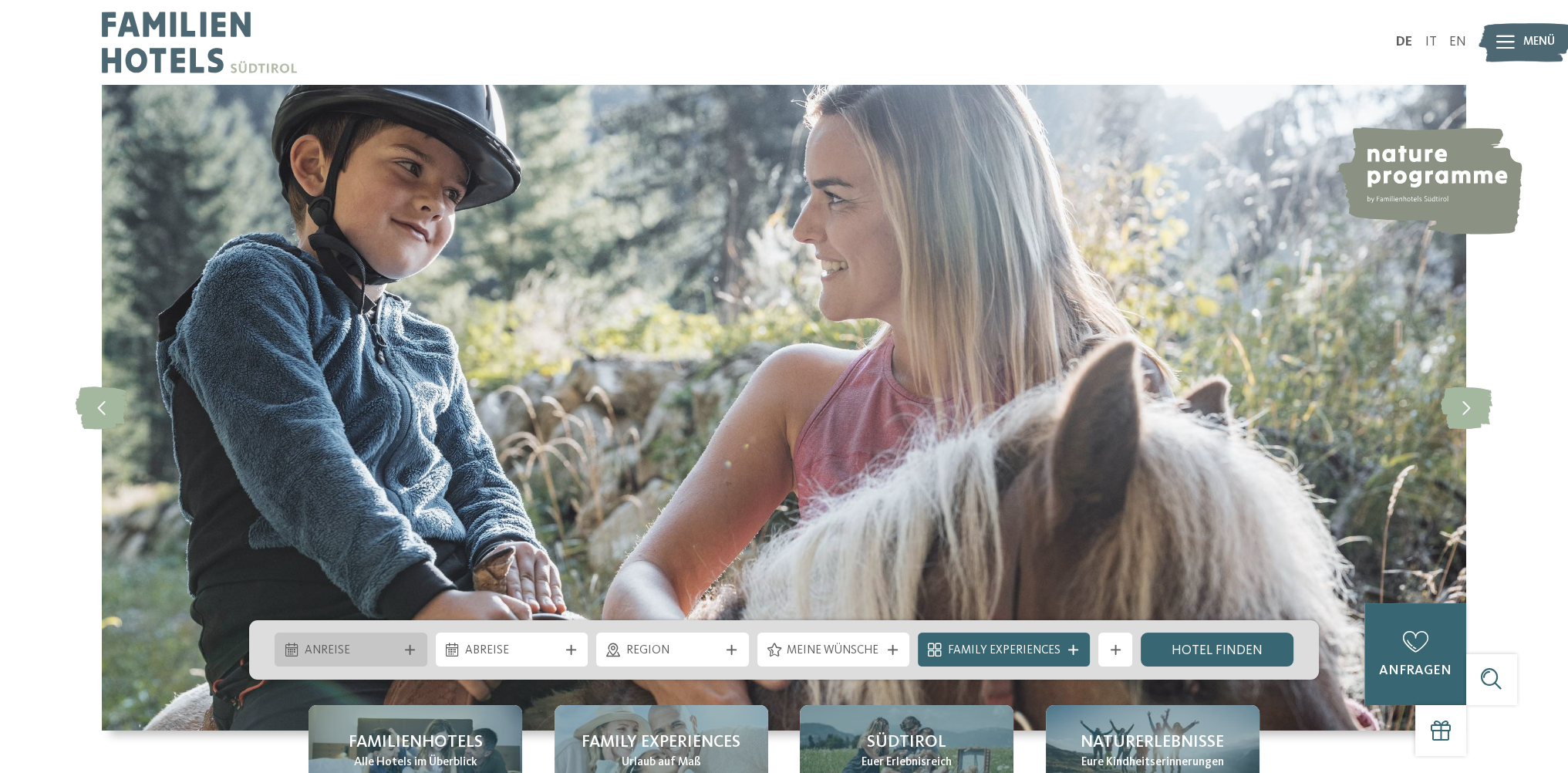
click at [411, 648] on icon at bounding box center [410, 650] width 10 height 10
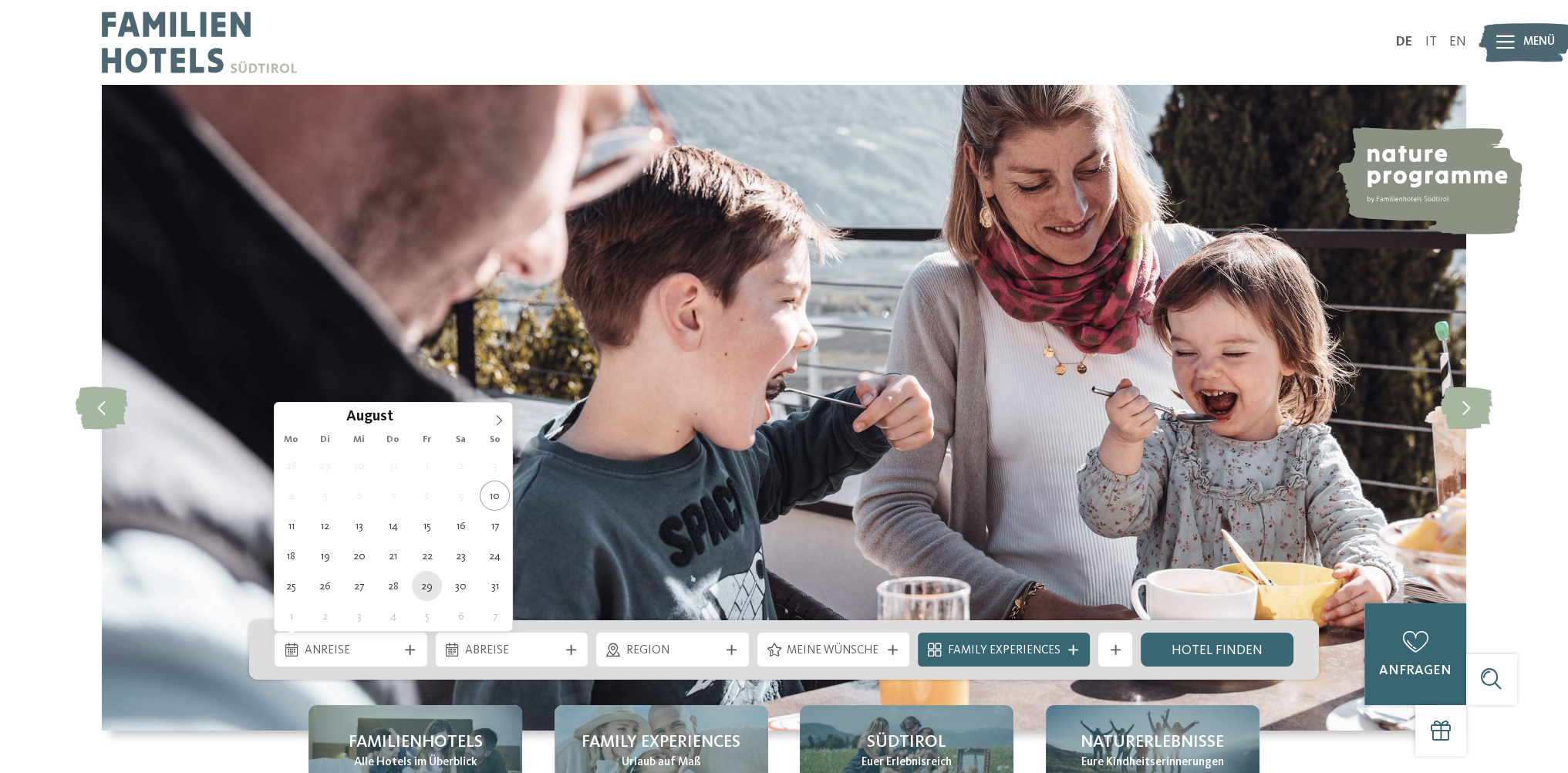
type div "29.08.2025"
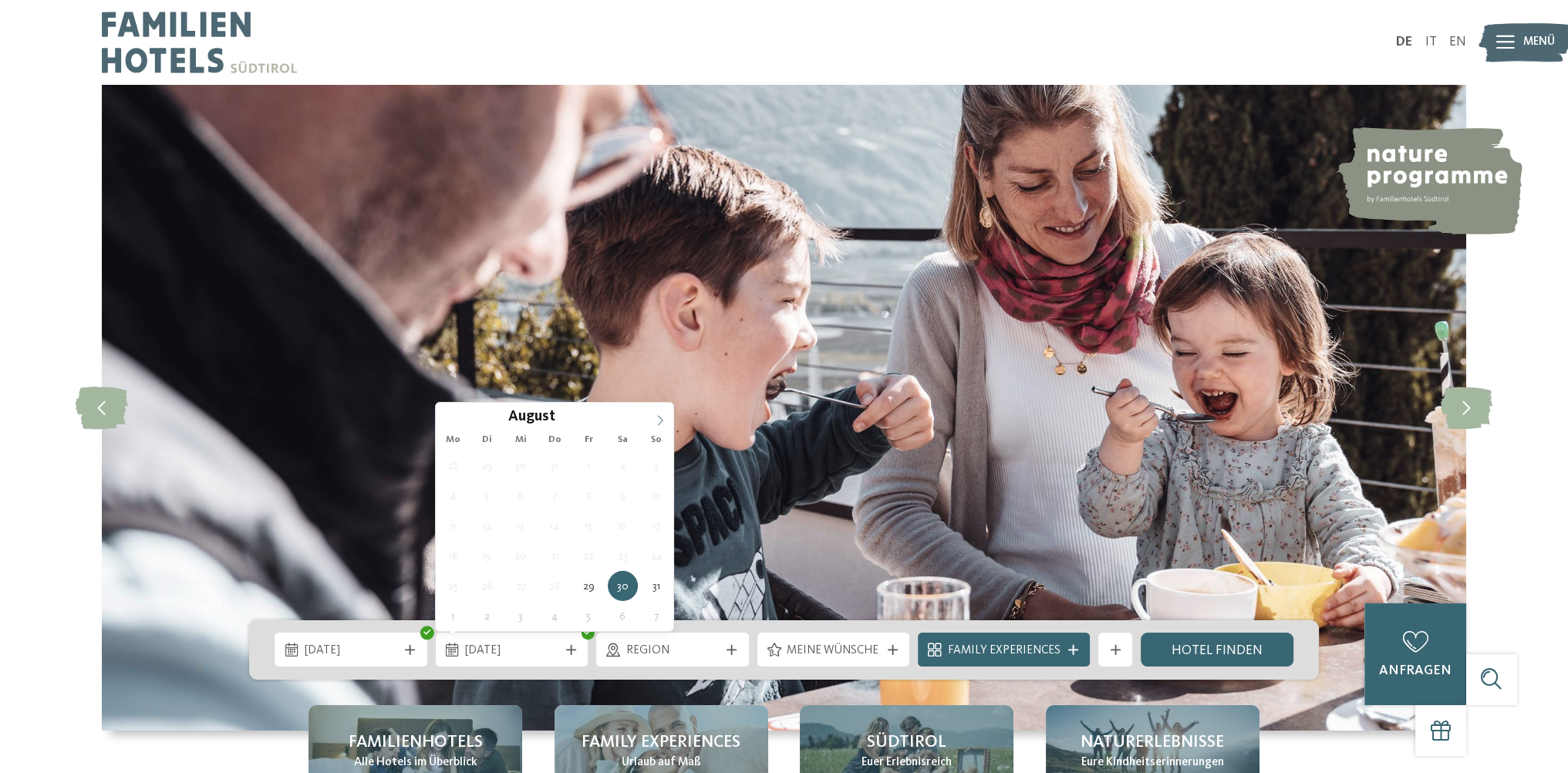
click at [661, 418] on icon at bounding box center [660, 419] width 11 height 11
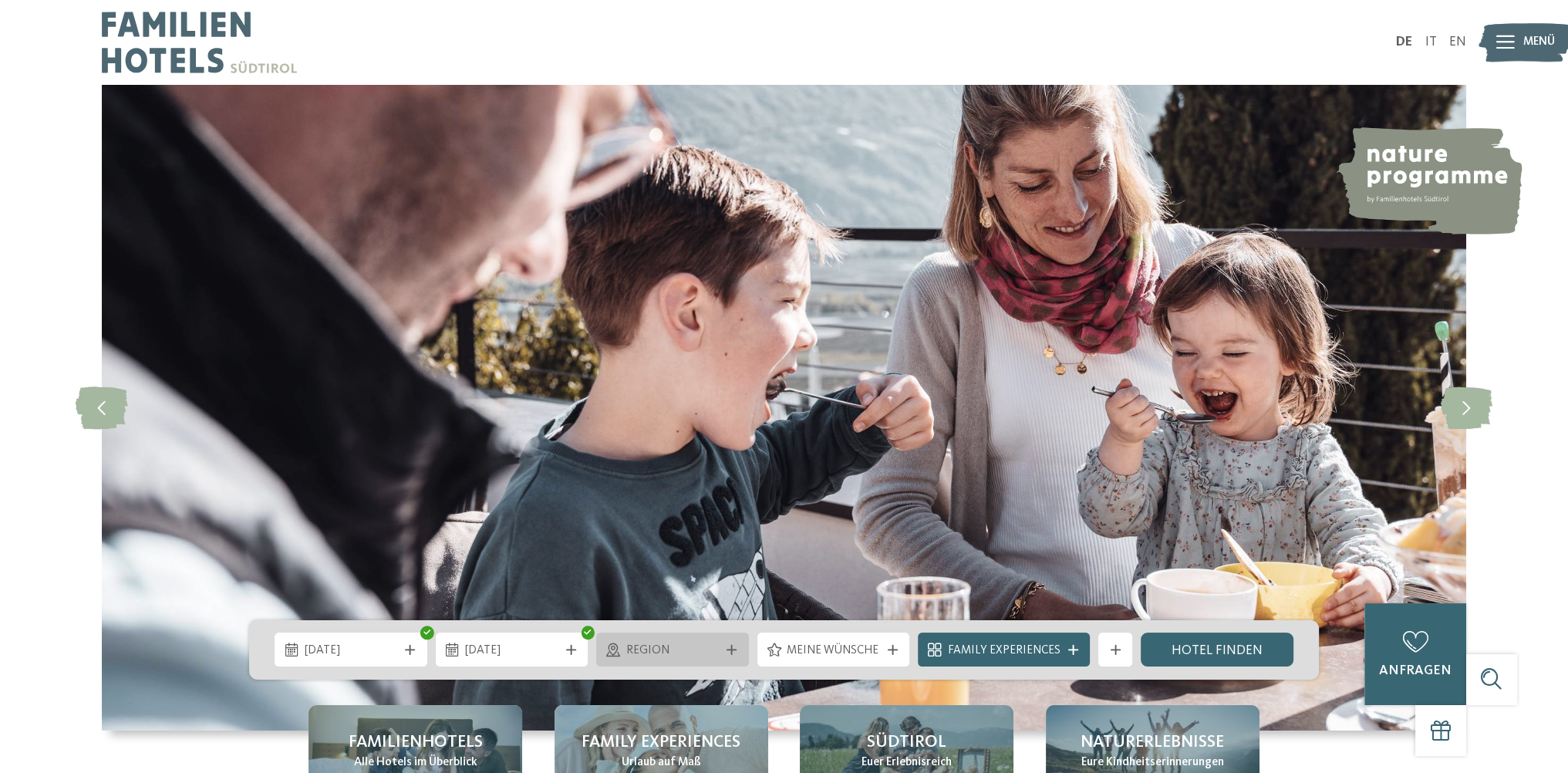
click at [702, 652] on span "Region" at bounding box center [673, 650] width 93 height 17
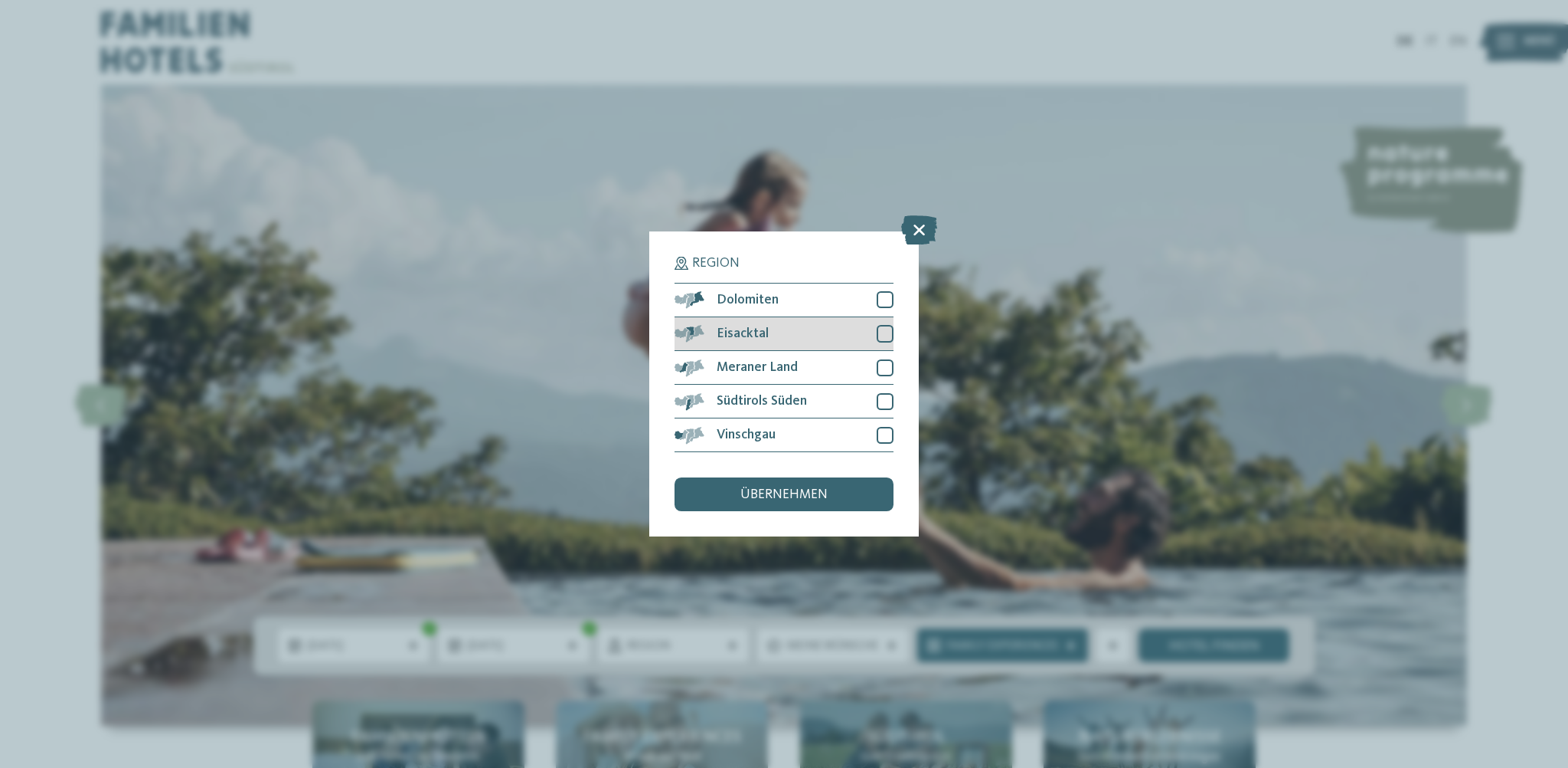
click at [891, 333] on div at bounding box center [884, 333] width 16 height 17
click at [883, 361] on div at bounding box center [884, 367] width 16 height 17
click at [847, 495] on div "übernehmen" at bounding box center [784, 494] width 219 height 34
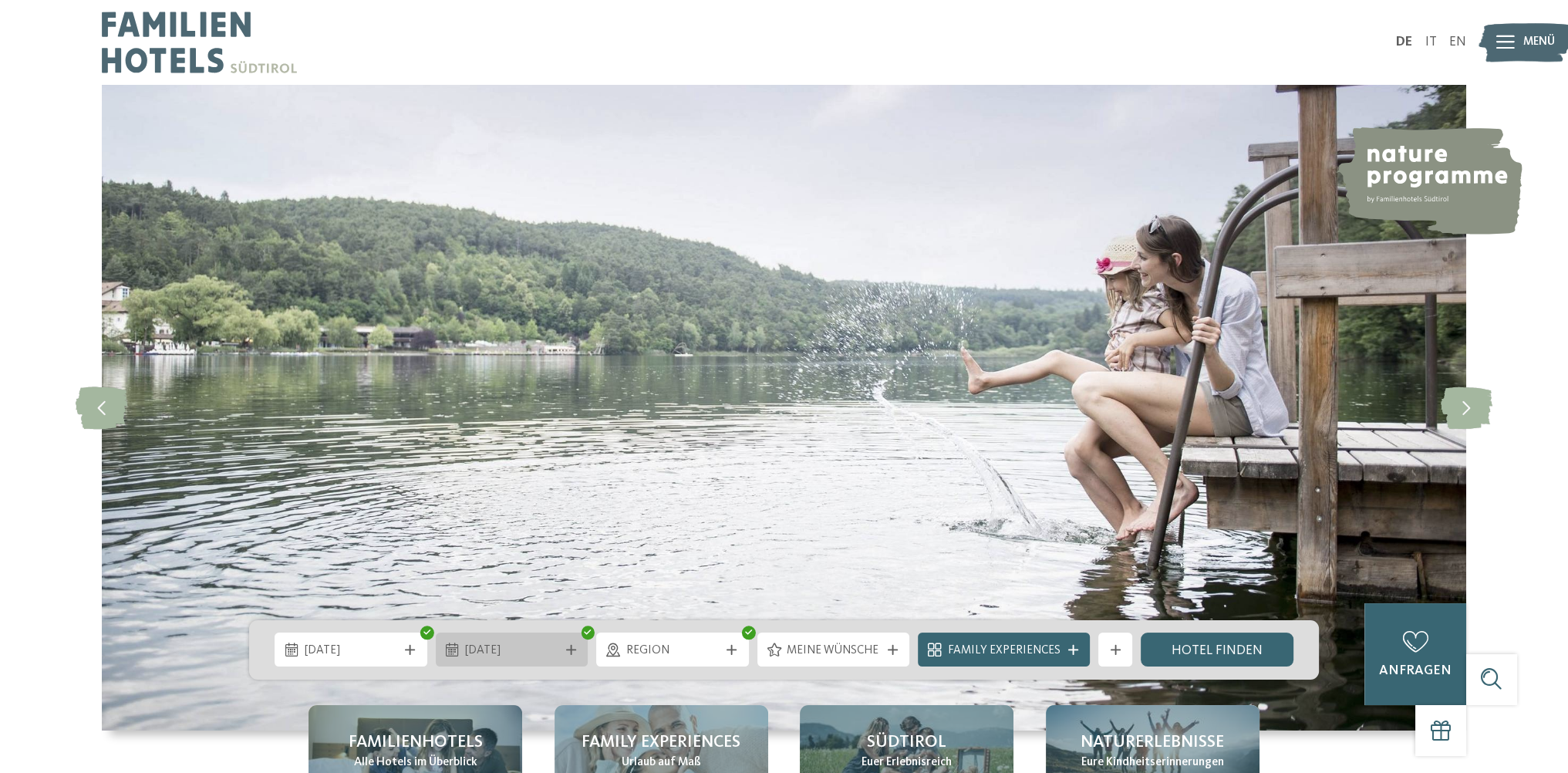
click at [513, 654] on span "02.09.2025" at bounding box center [511, 650] width 93 height 17
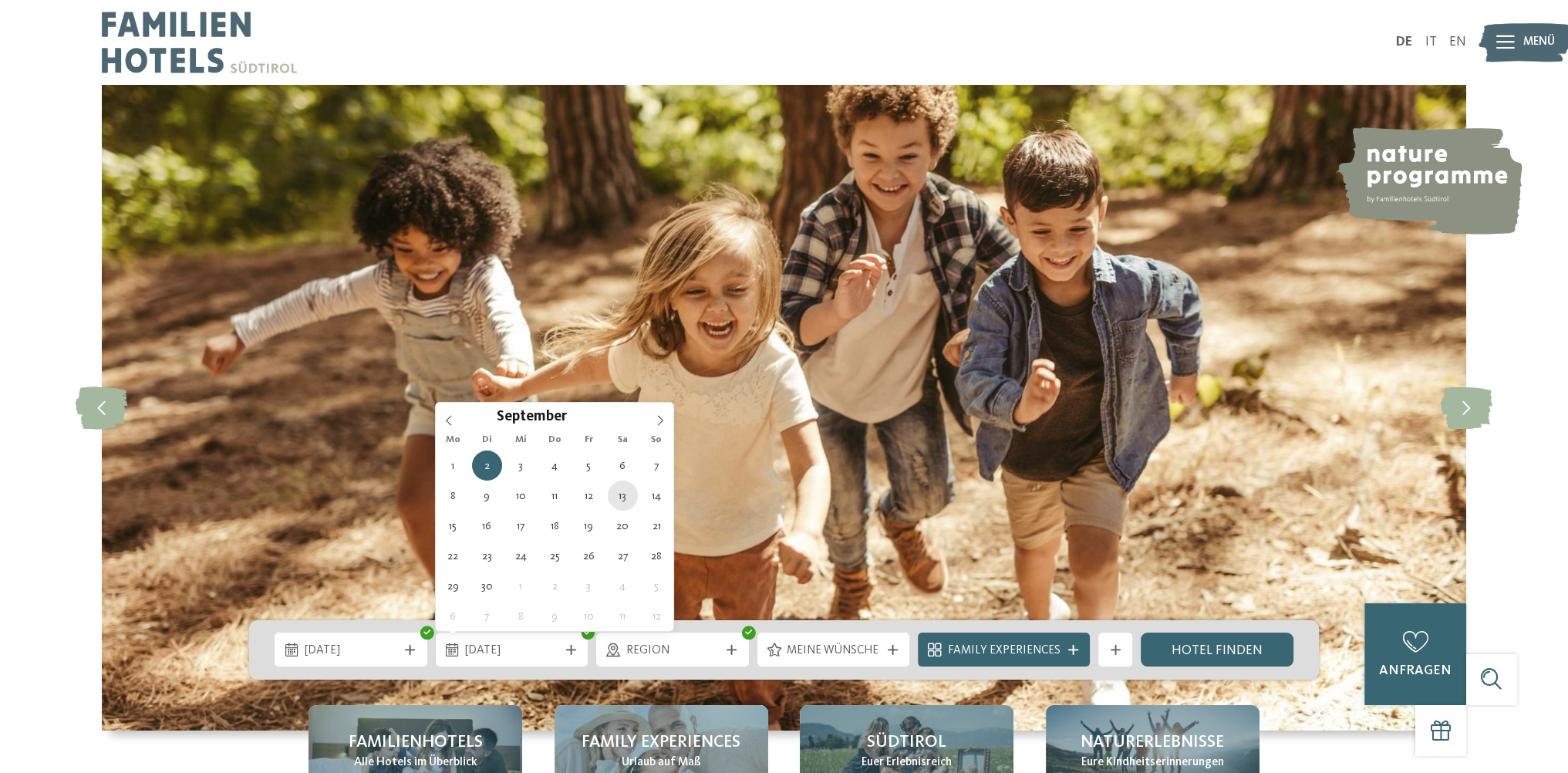
type div "13.09.2025"
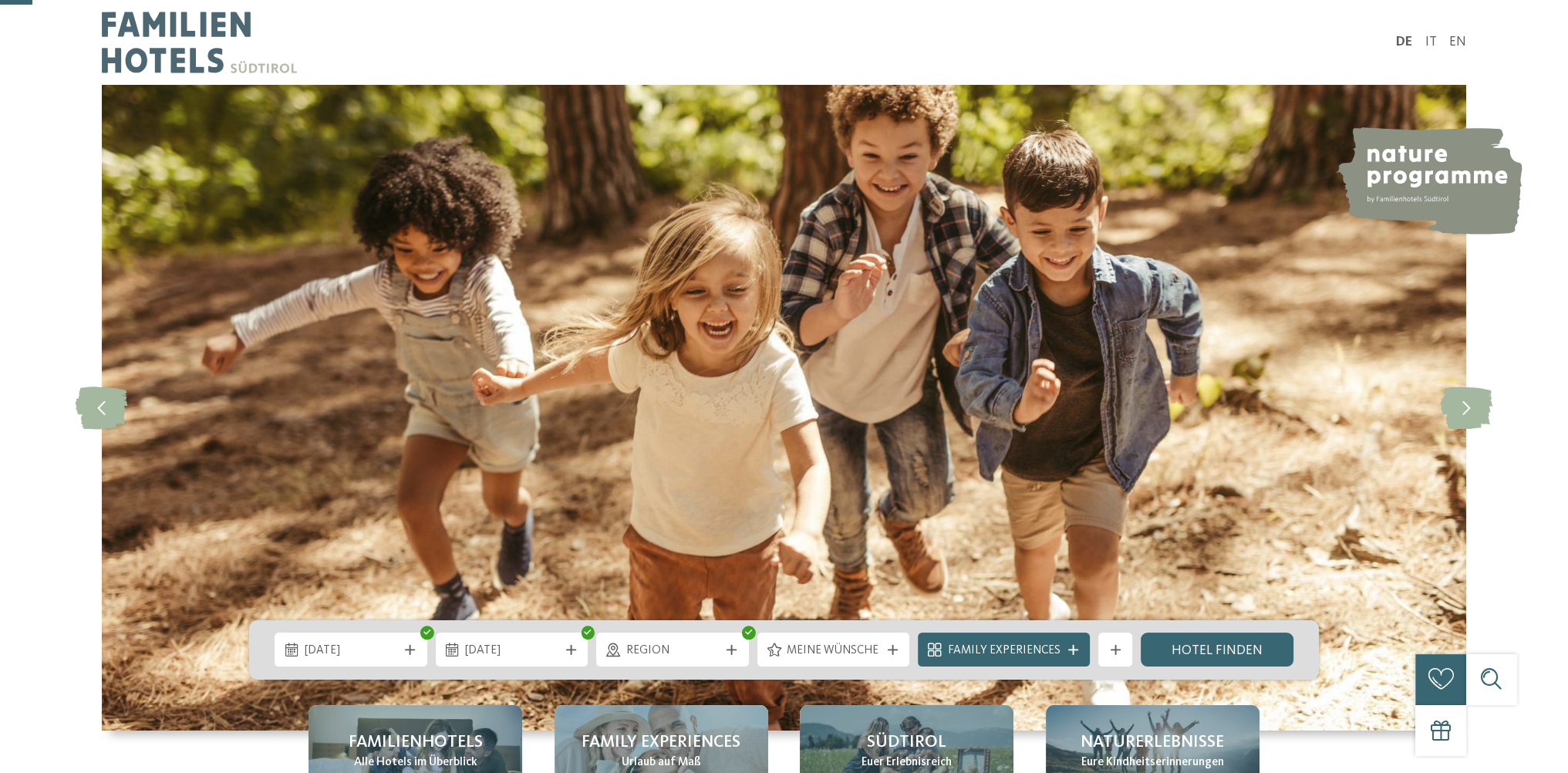
scroll to position [232, 0]
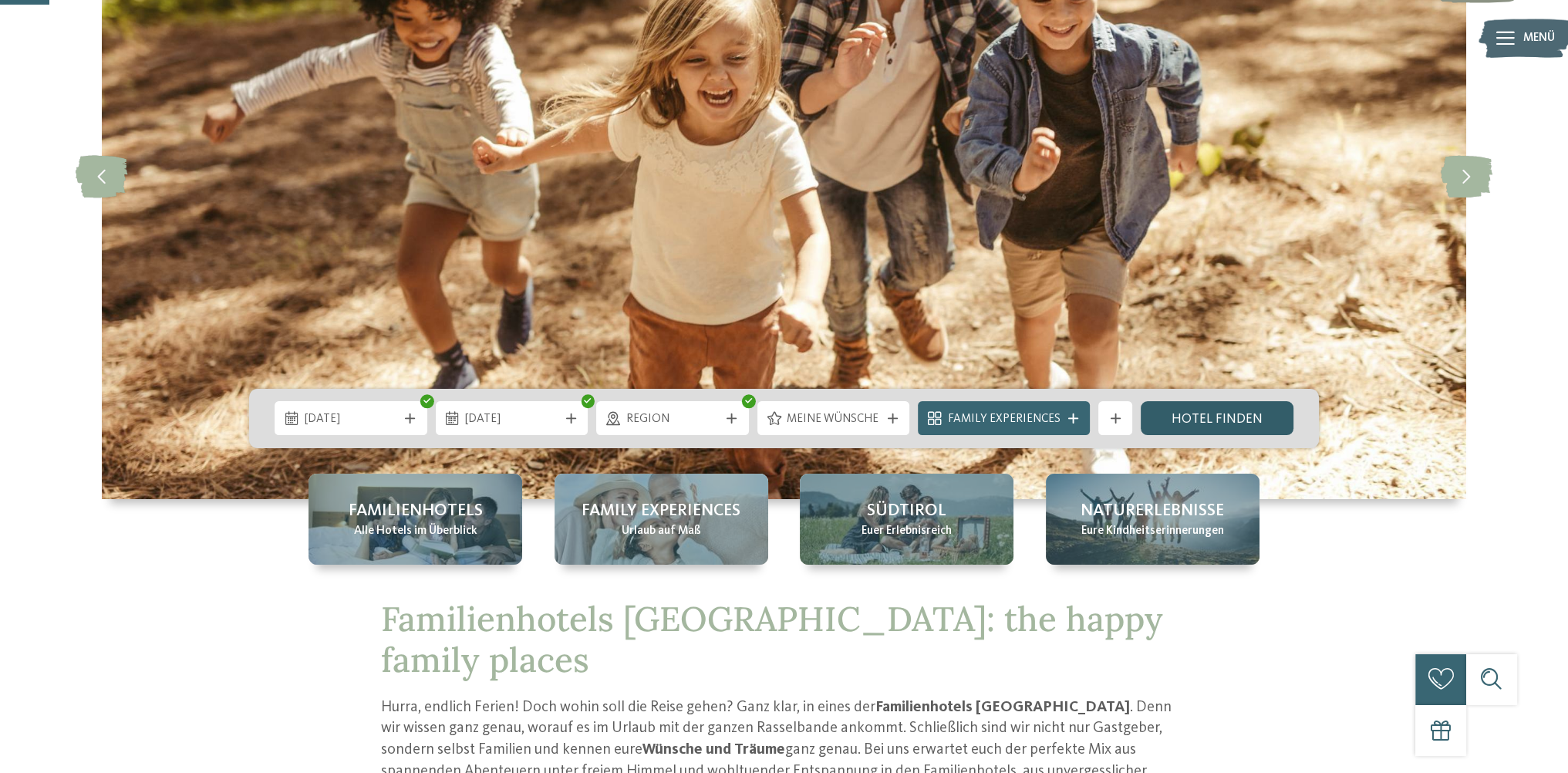
click at [1223, 422] on link "Hotel finden" at bounding box center [1217, 417] width 152 height 34
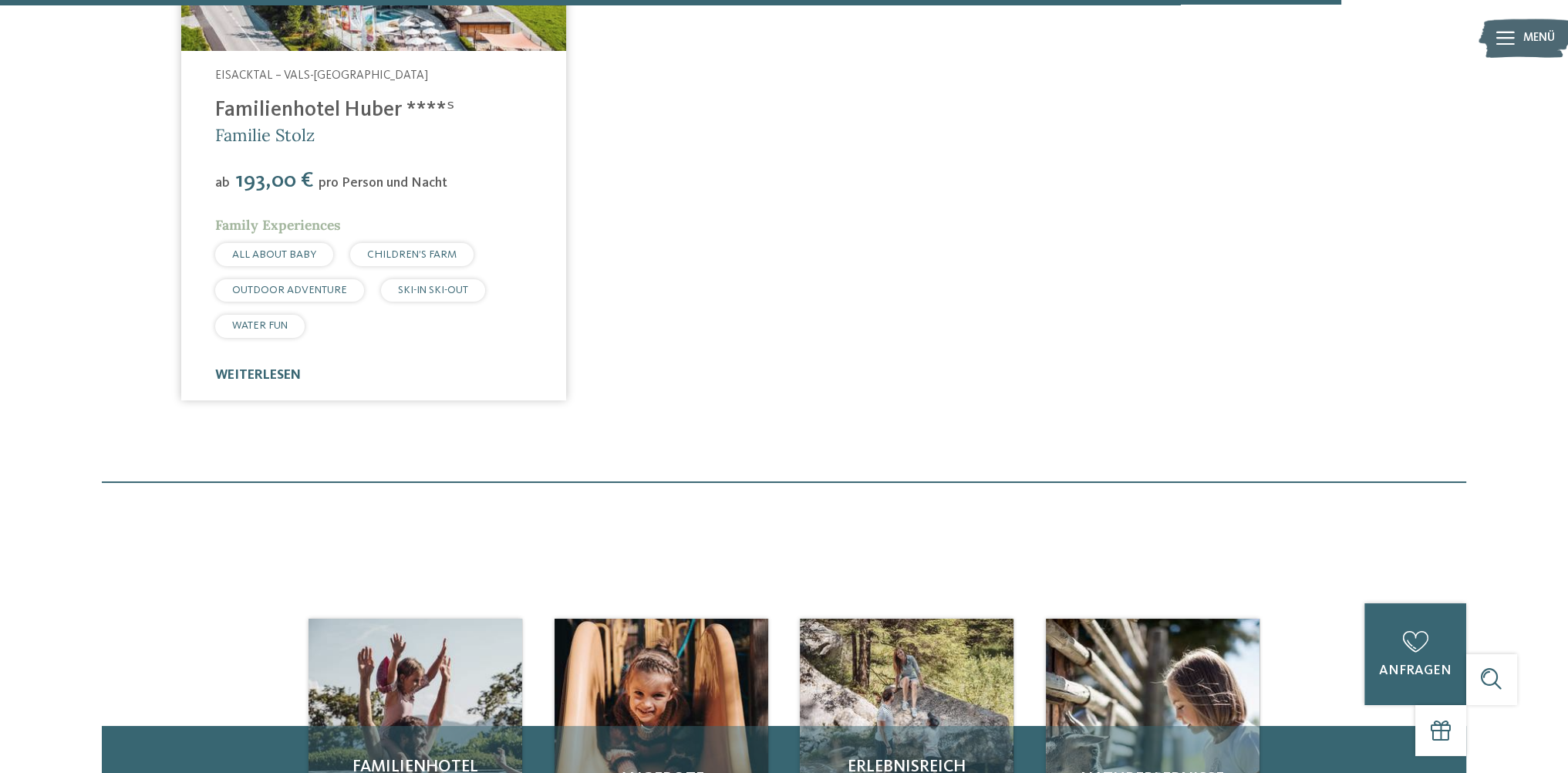
scroll to position [3648, 0]
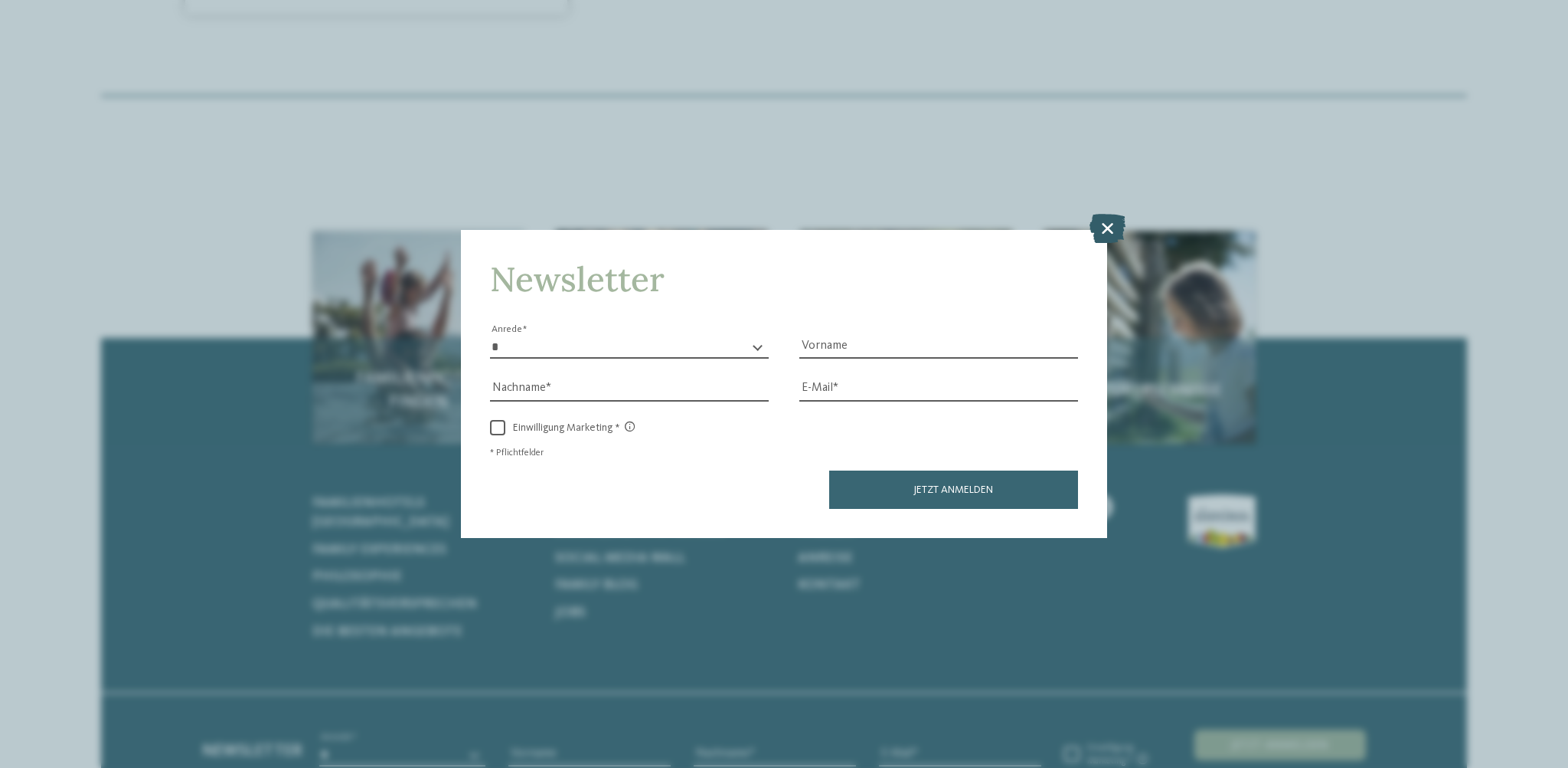
click at [1116, 230] on icon at bounding box center [1107, 228] width 36 height 29
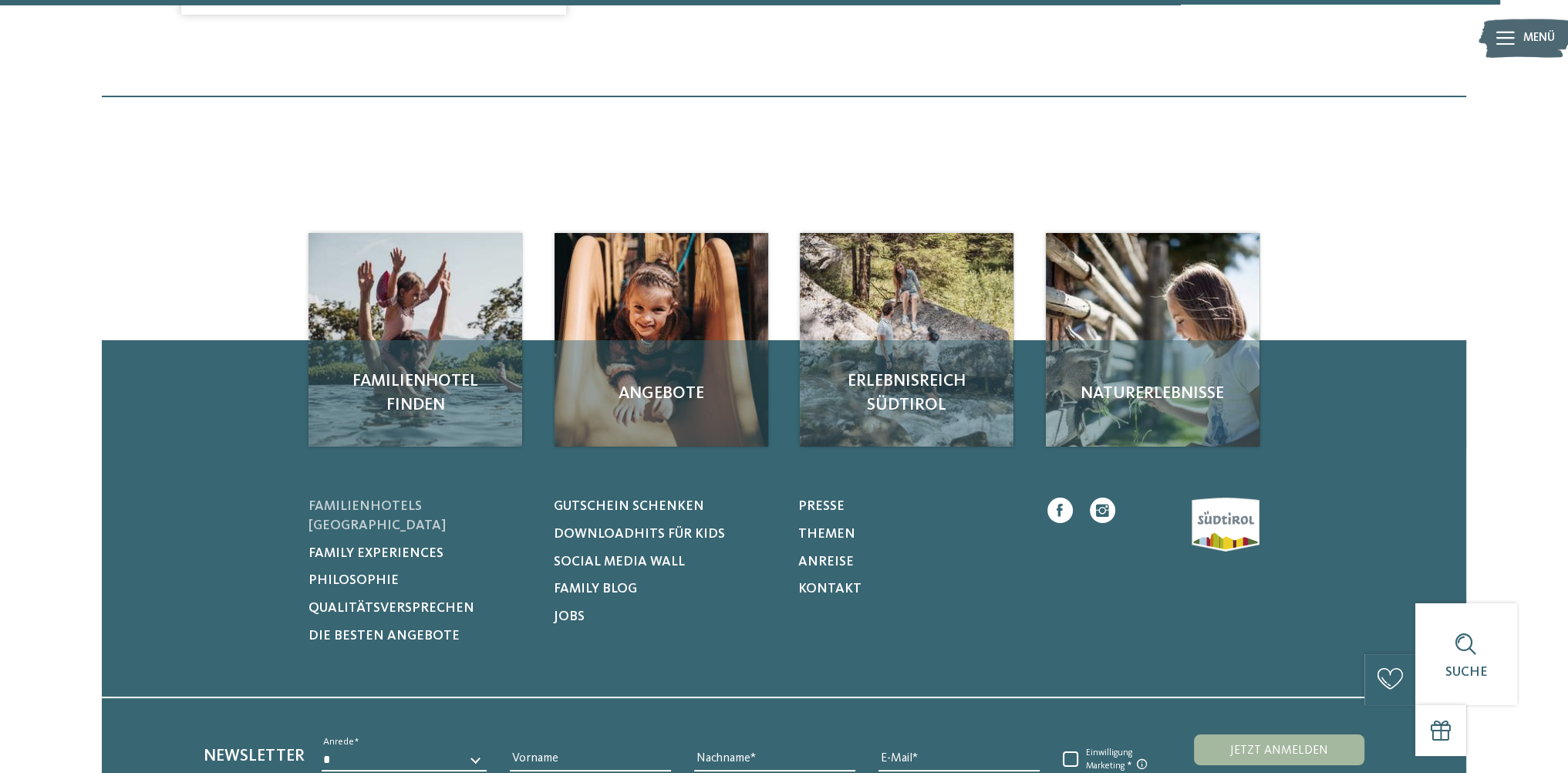
click at [435, 499] on span "Familienhotels [GEOGRAPHIC_DATA]" at bounding box center [377, 515] width 137 height 32
